Goal: Task Accomplishment & Management: Complete application form

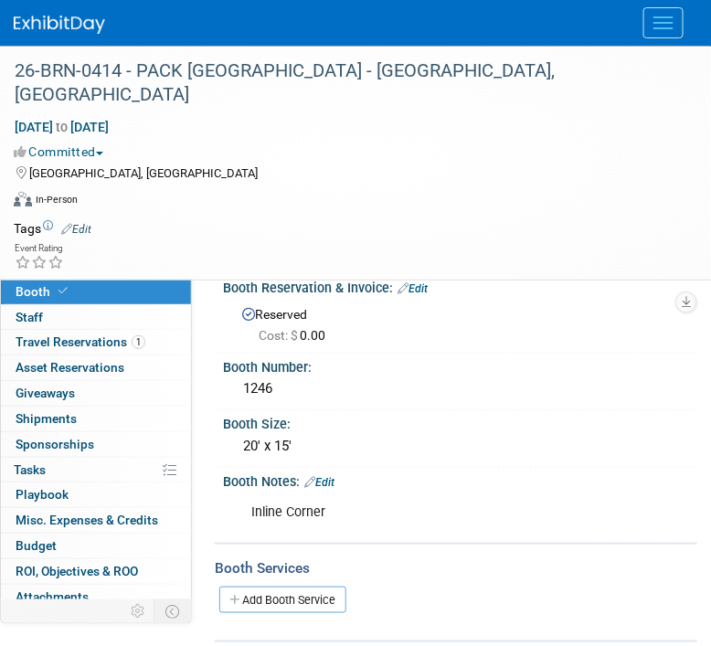
click at [43, 28] on img at bounding box center [59, 25] width 91 height 18
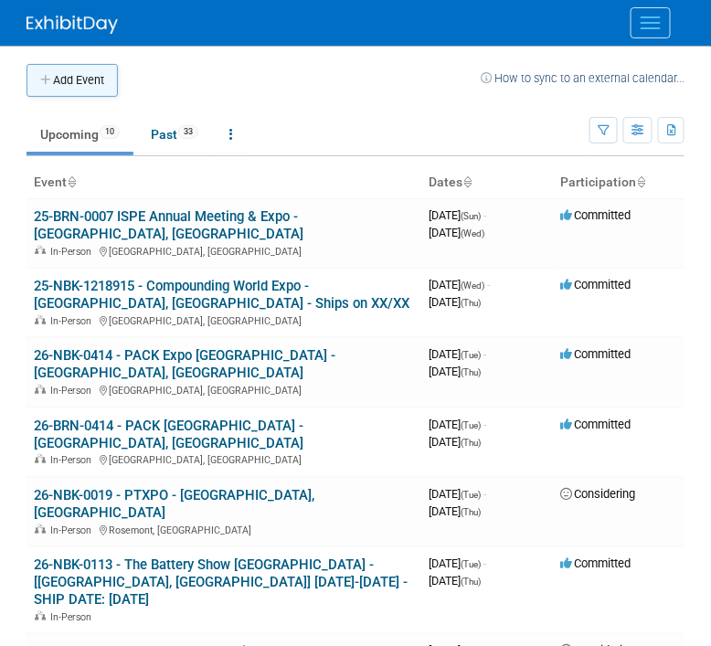
click at [64, 67] on button "Add Event" at bounding box center [72, 80] width 91 height 33
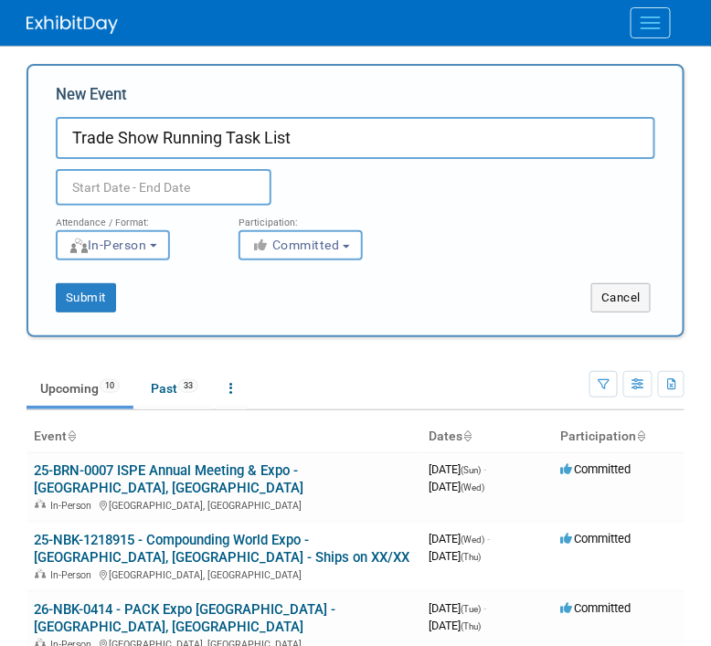
type input "Trade Show Running Task List"
click at [86, 190] on input "text" at bounding box center [164, 187] width 216 height 37
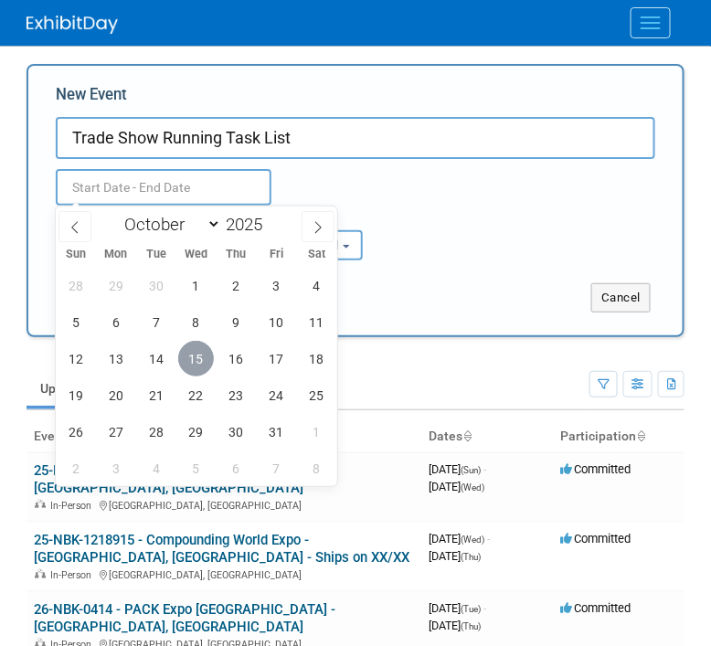
click at [192, 348] on span "15" at bounding box center [196, 359] width 36 height 36
type input "Oct 15, 2025 to Oct 15, 2025"
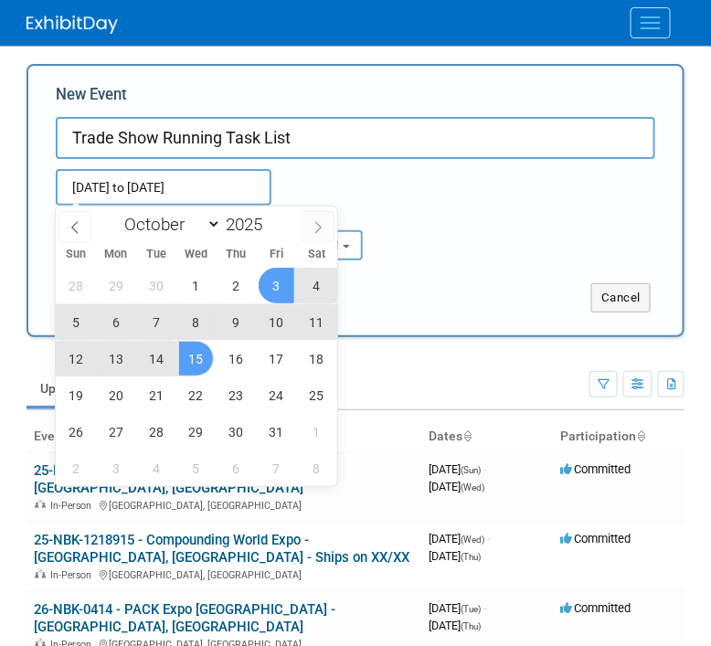
click at [328, 234] on span at bounding box center [318, 226] width 33 height 31
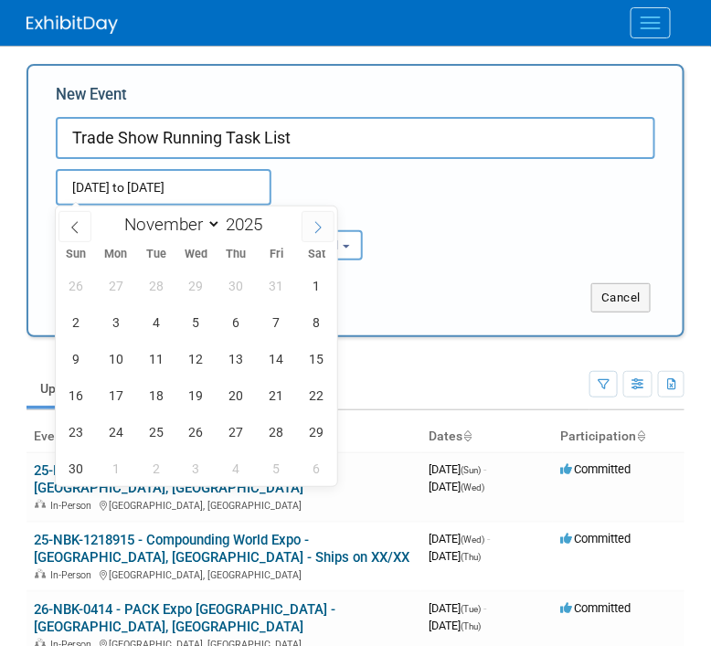
click at [328, 234] on span at bounding box center [318, 226] width 33 height 31
select select "11"
click at [328, 234] on span at bounding box center [318, 226] width 33 height 31
type input "2026"
click at [328, 234] on span at bounding box center [318, 226] width 33 height 31
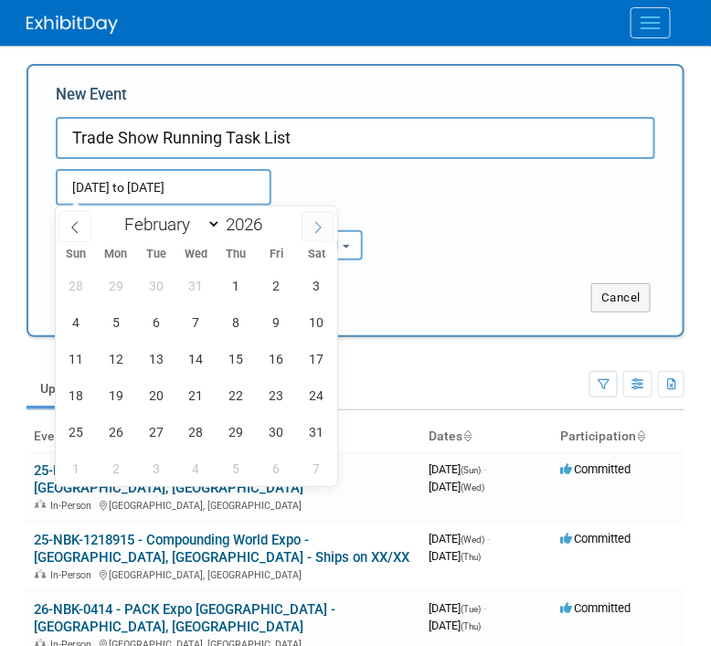
click at [328, 234] on span at bounding box center [318, 226] width 33 height 31
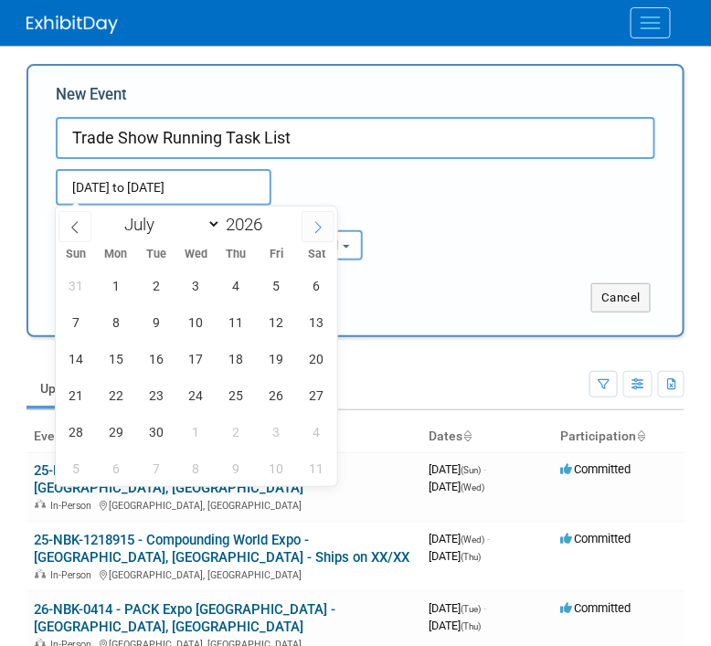
click at [328, 234] on span at bounding box center [318, 226] width 33 height 31
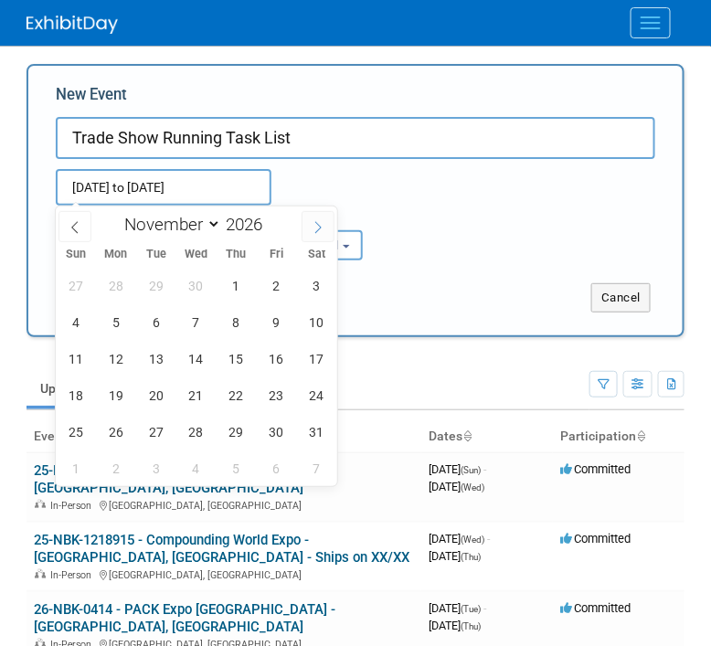
select select "11"
click at [328, 234] on span at bounding box center [318, 226] width 33 height 31
type input "2027"
select select "0"
click at [74, 225] on icon at bounding box center [75, 227] width 13 height 13
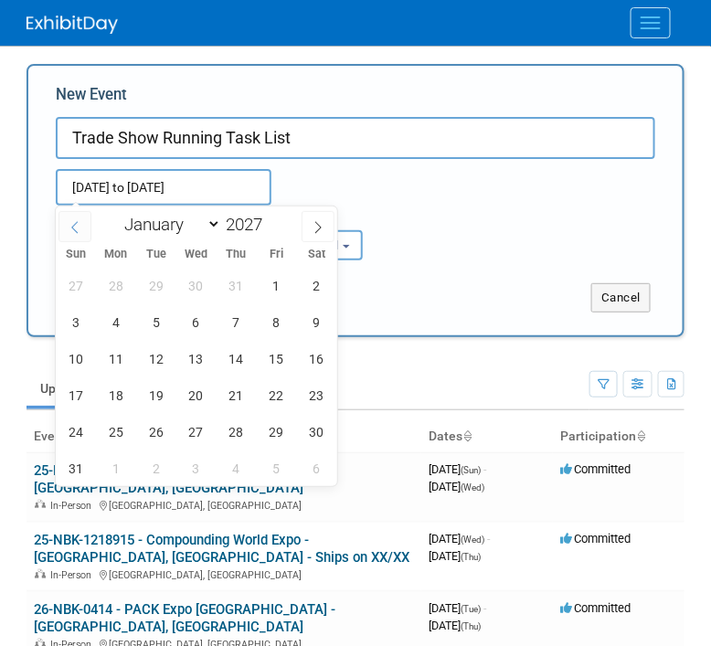
type input "2026"
select select "11"
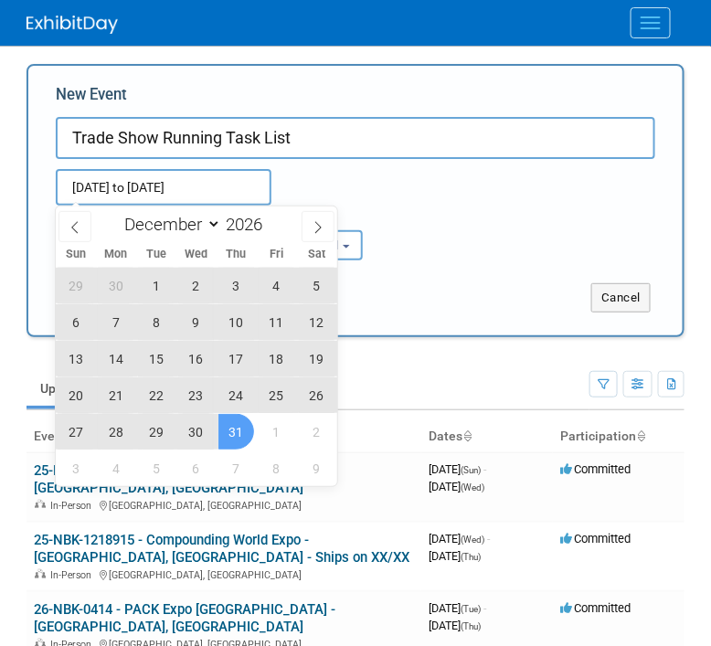
click at [236, 433] on span "31" at bounding box center [236, 432] width 36 height 36
type input "Oct 15, 2025 to Dec 31, 2026"
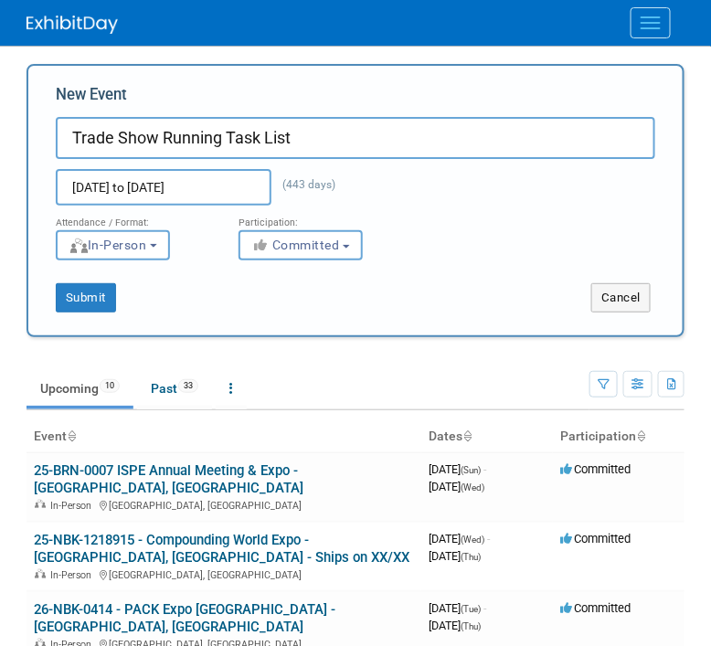
scroll to position [4, 0]
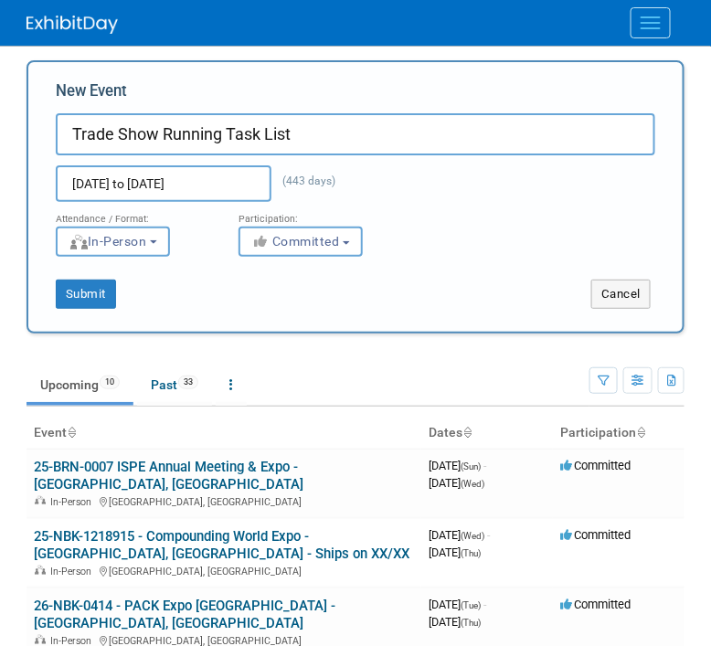
click at [133, 197] on input "Oct 15, 2025 to Dec 31, 2026" at bounding box center [164, 183] width 216 height 37
click at [446, 192] on div "Oct 15, 2025 to Dec 31, 2026 (443 days) Duplicate Event Warning" at bounding box center [355, 178] width 627 height 47
click at [105, 286] on button "Submit" at bounding box center [86, 294] width 60 height 29
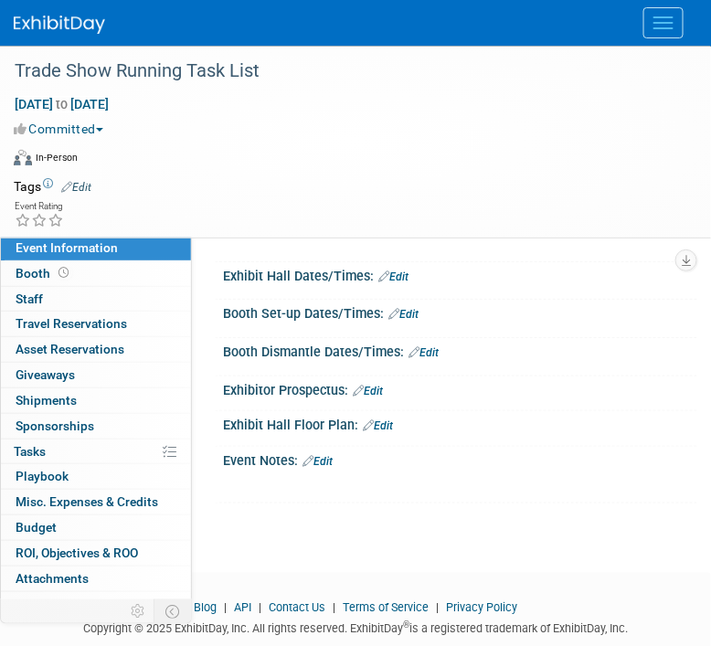
scroll to position [206, 0]
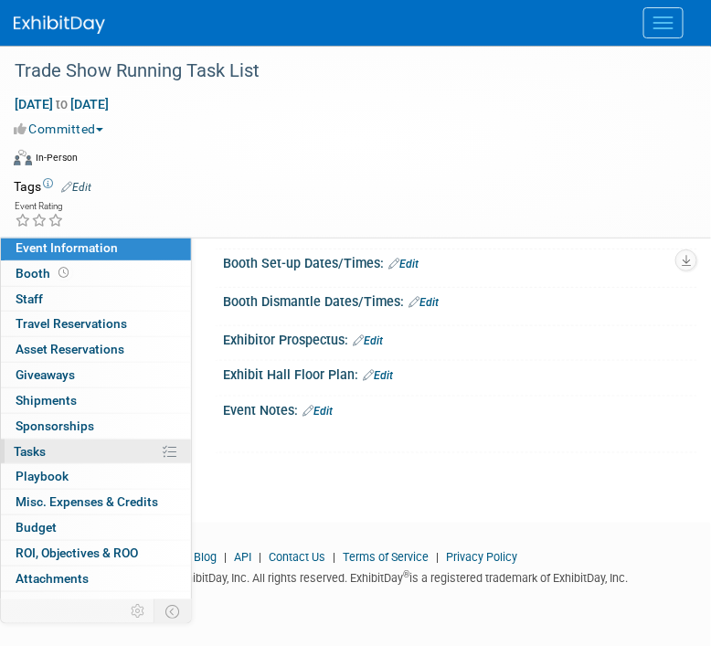
click at [56, 442] on link "0% Tasks 0%" at bounding box center [96, 452] width 190 height 25
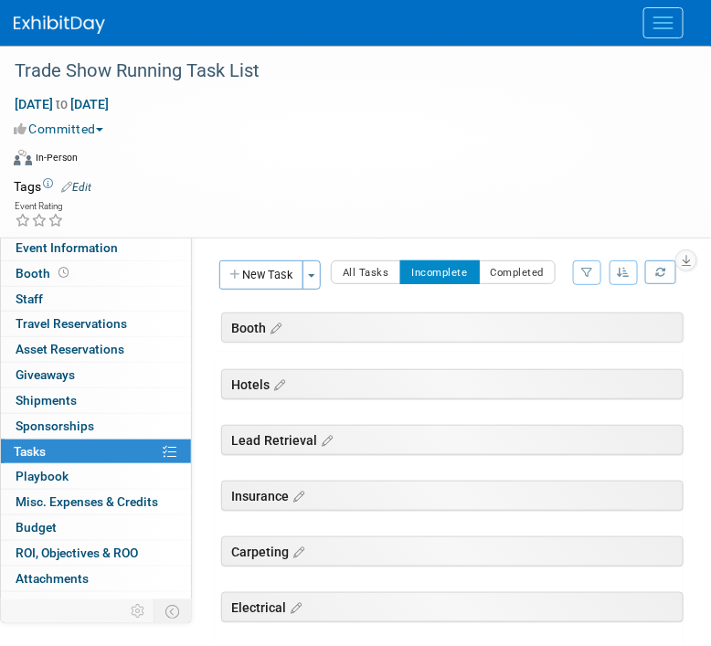
click at [56, 442] on link "0% Tasks 0%" at bounding box center [96, 452] width 190 height 25
click at [277, 388] on icon at bounding box center [278, 386] width 16 height 16
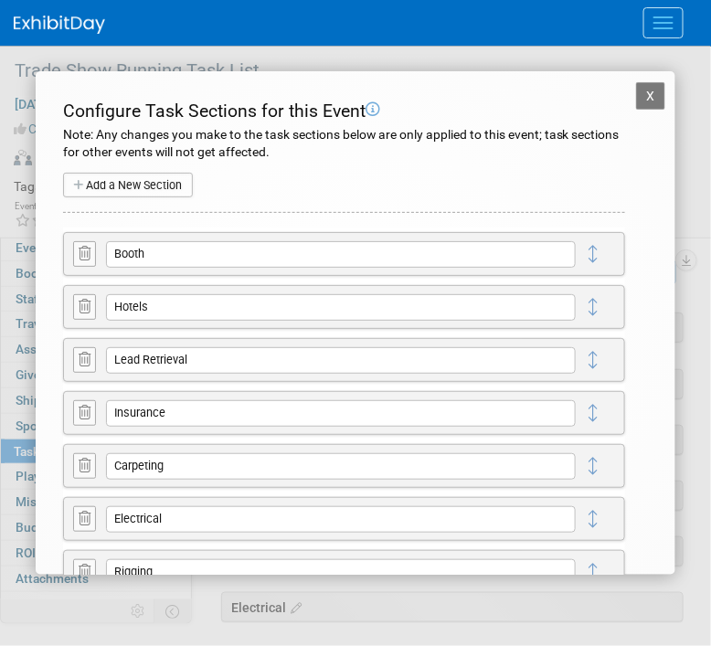
click at [640, 100] on button "X" at bounding box center [650, 95] width 29 height 27
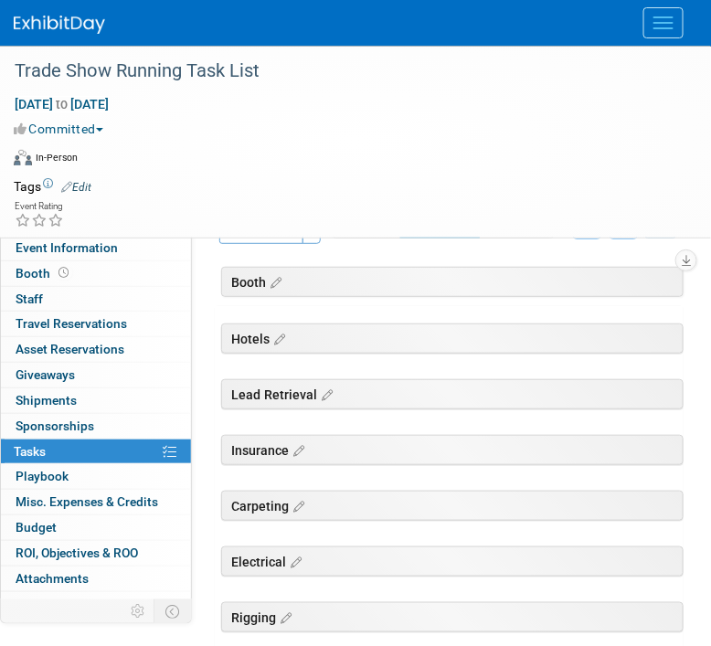
scroll to position [50, 0]
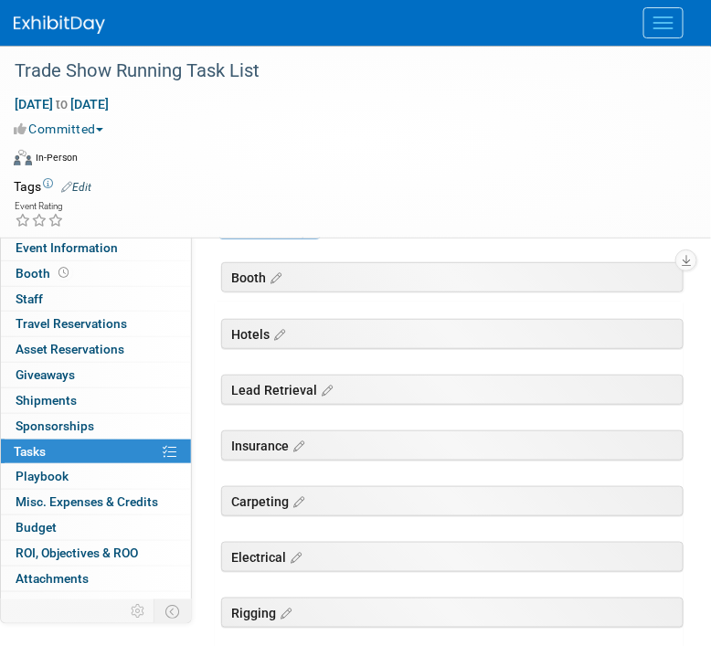
click at [101, 458] on link "0% Tasks 0%" at bounding box center [96, 452] width 190 height 25
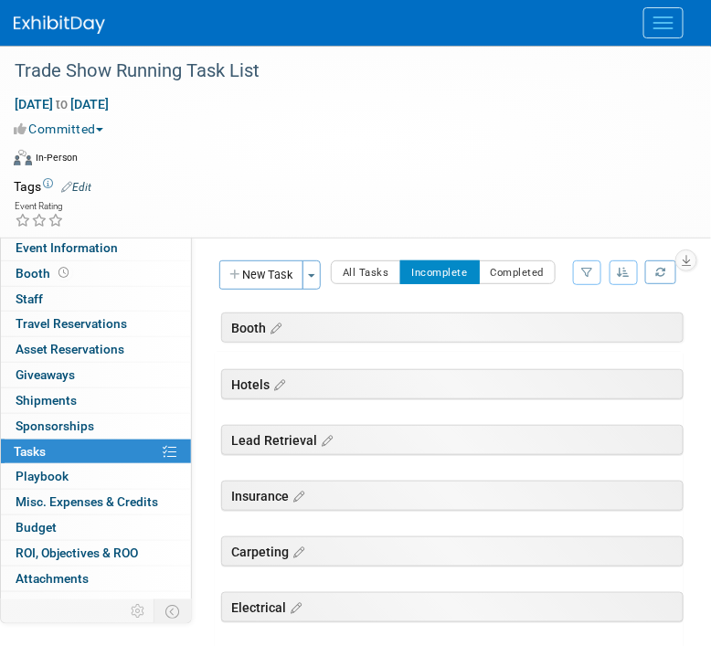
click at [94, 450] on link "0% Tasks 0%" at bounding box center [96, 452] width 190 height 25
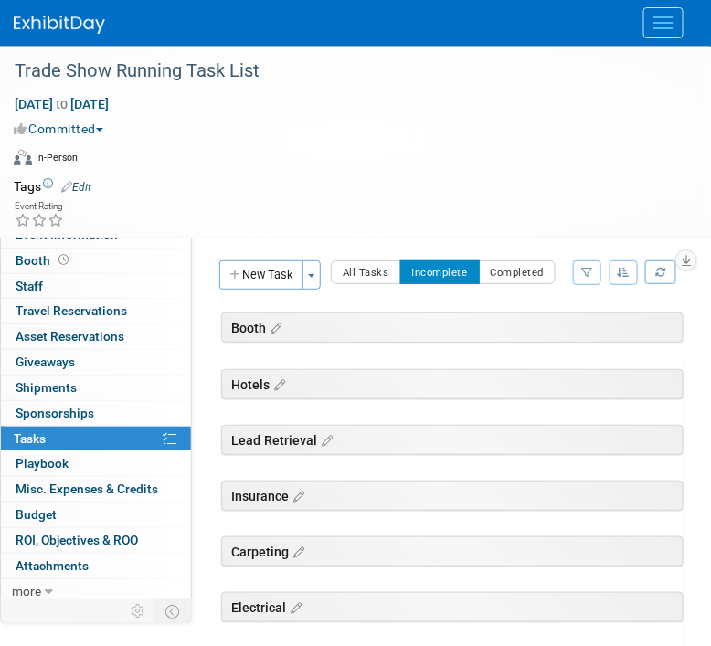
click at [47, 27] on img at bounding box center [59, 25] width 91 height 18
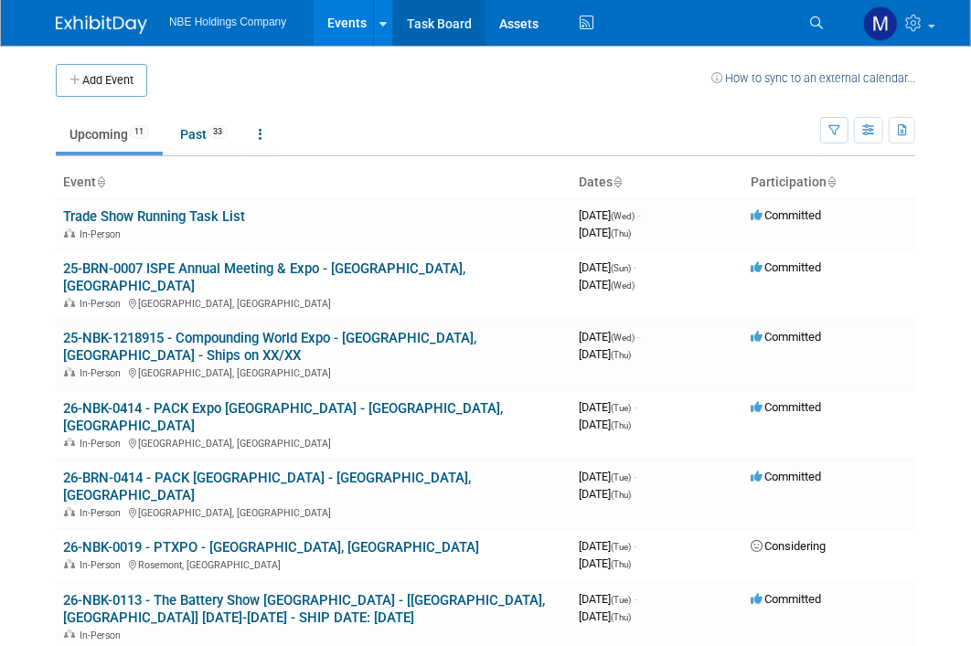
click at [440, 16] on link "Task Board" at bounding box center [439, 23] width 92 height 46
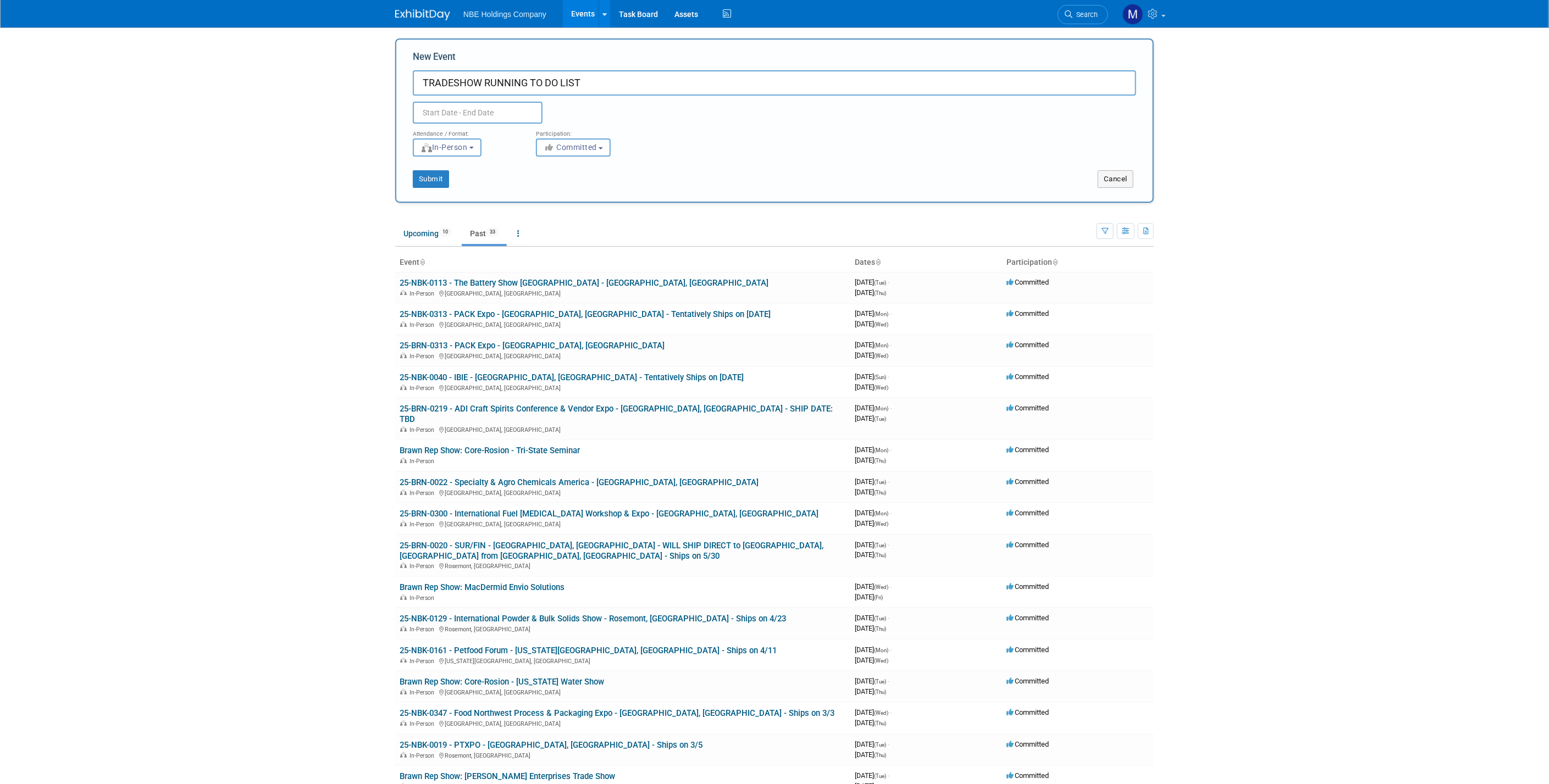
click at [281, 304] on body "NBE Holdings Company Events Add Event Bulk Upload Events Shareable Event Boards…" at bounding box center [775, 392] width 1549 height 784
click at [340, 229] on body "NBE Holdings Company Events Add Event Bulk Upload Events Shareable Event Boards…" at bounding box center [775, 392] width 1549 height 784
